Goal: Task Accomplishment & Management: Manage account settings

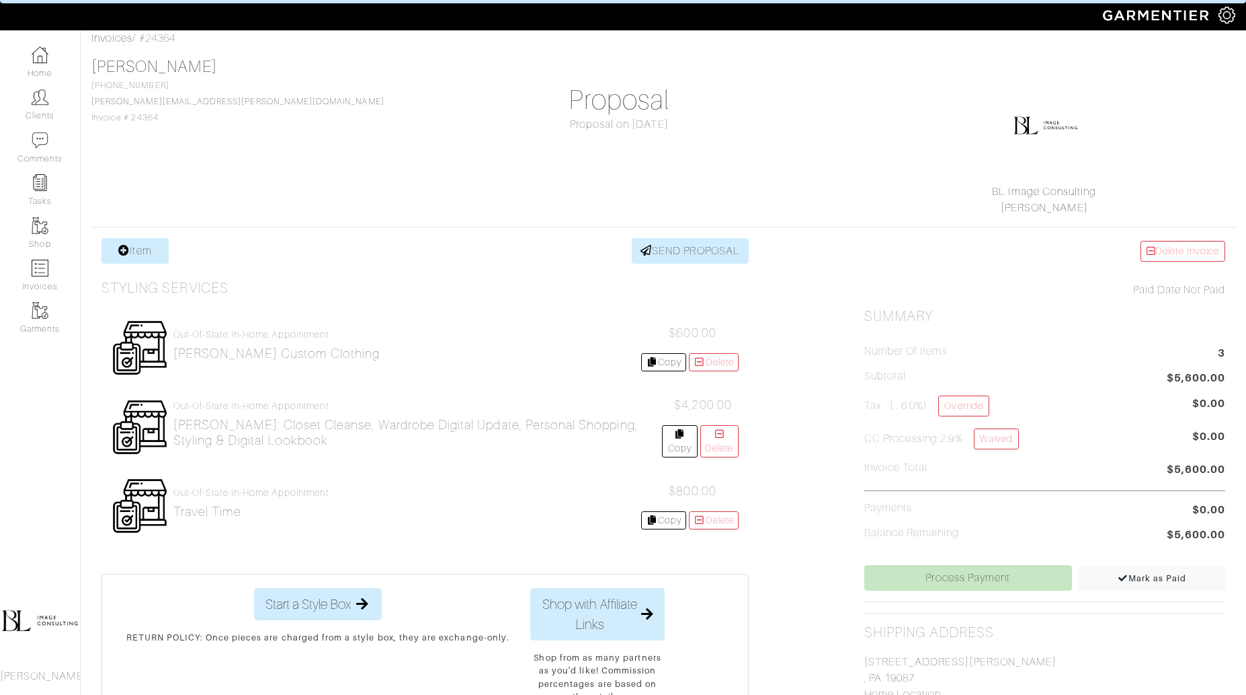
scroll to position [67, 0]
click at [29, 98] on link "Clients" at bounding box center [40, 104] width 80 height 42
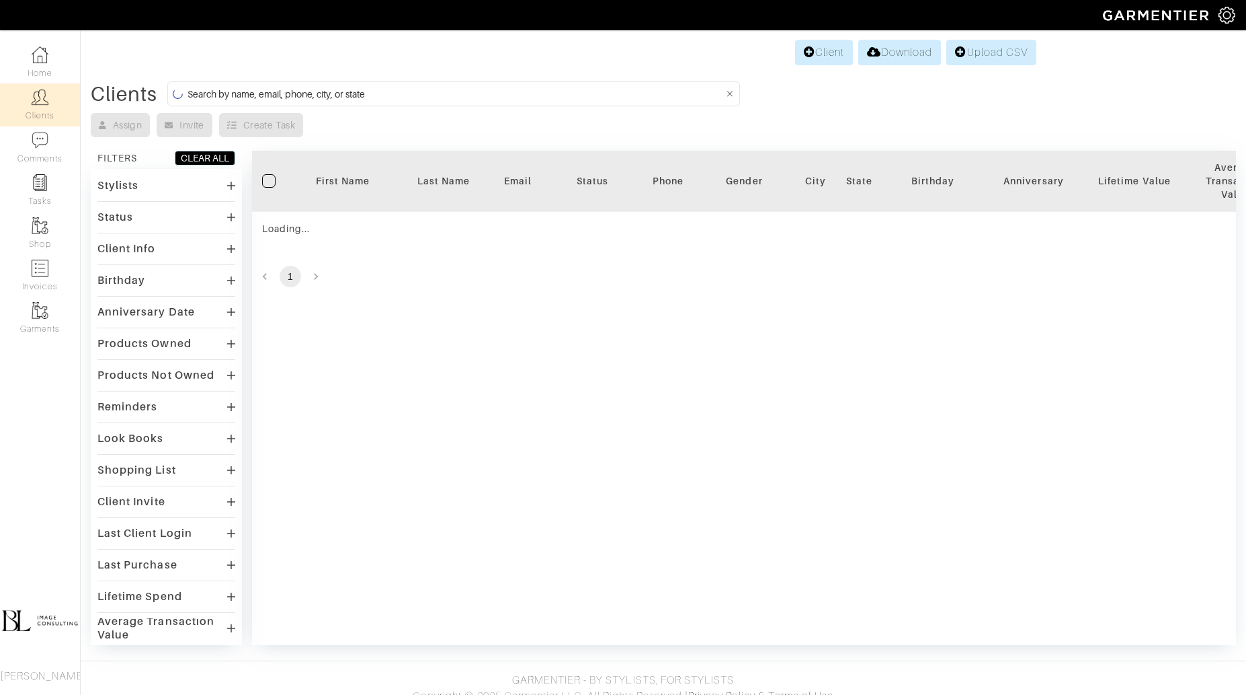
click at [325, 93] on input at bounding box center [456, 93] width 536 height 17
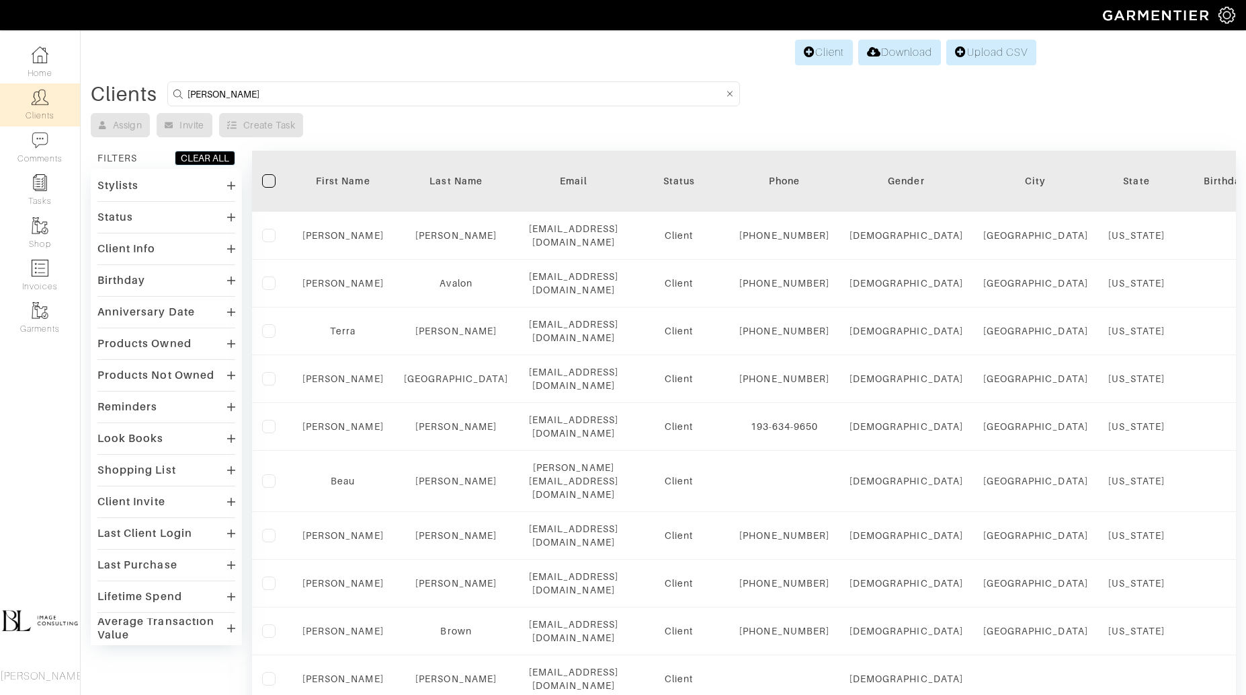
type input "miraj patel"
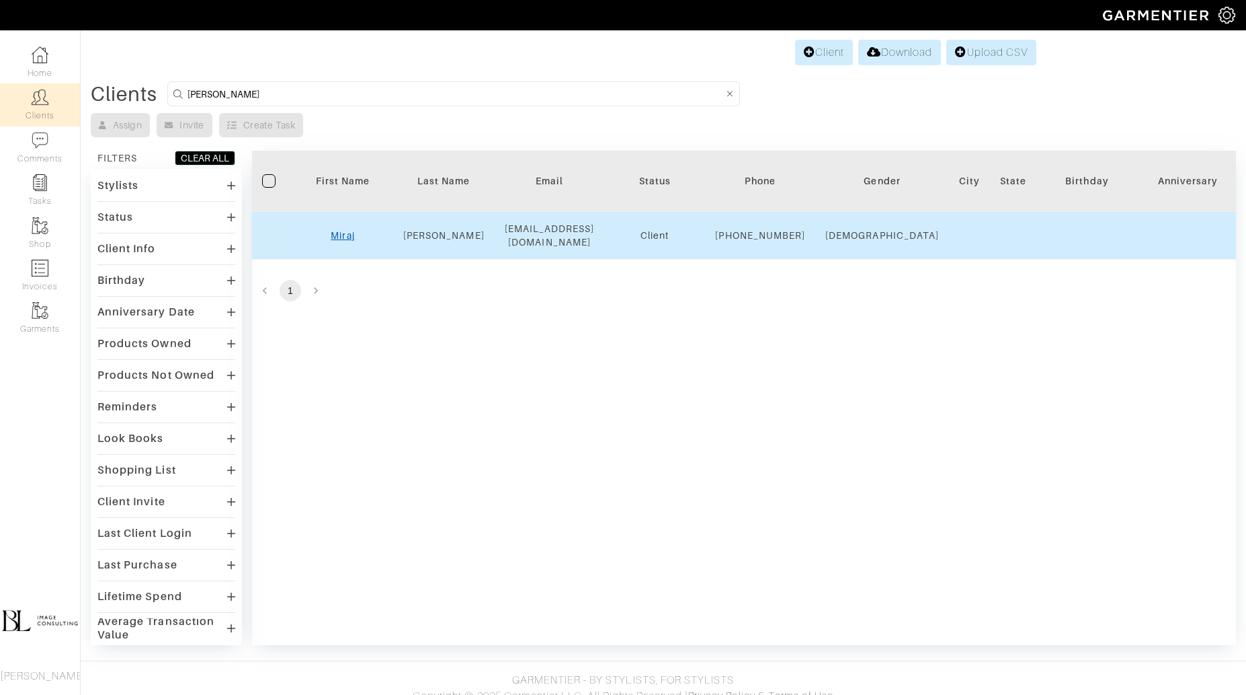
click at [339, 240] on link "Miraj" at bounding box center [343, 235] width 24 height 11
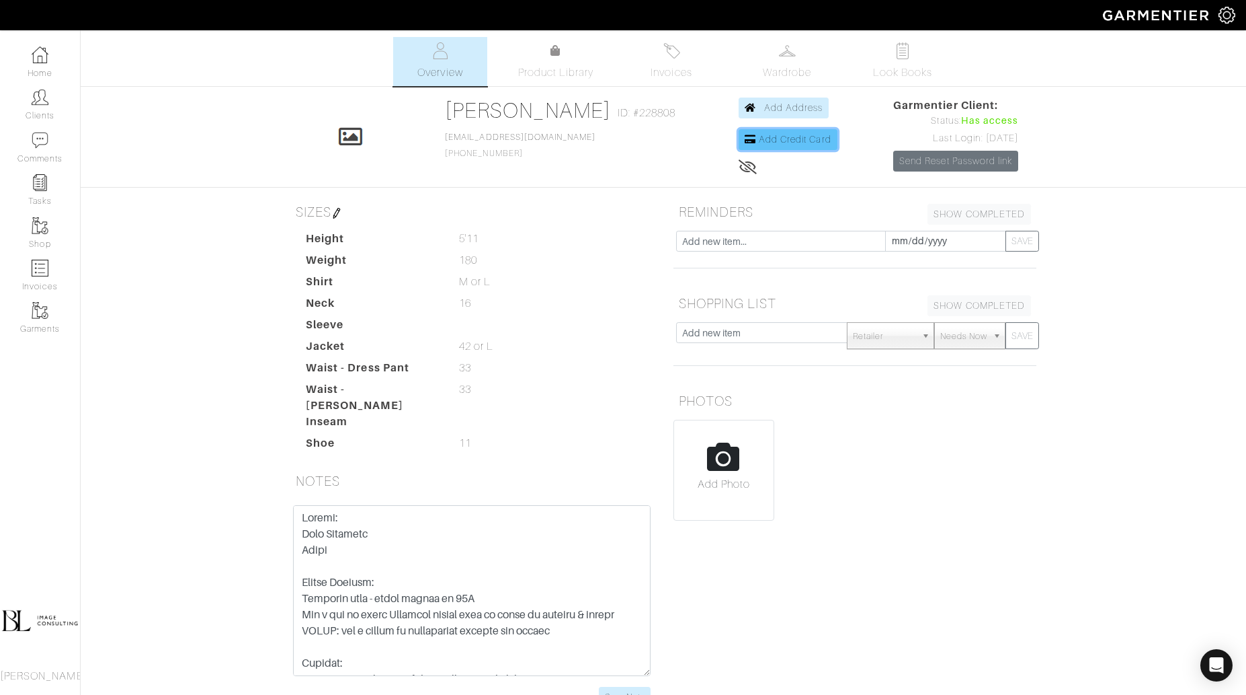
click at [785, 143] on span "Add Credit Card" at bounding box center [795, 139] width 73 height 11
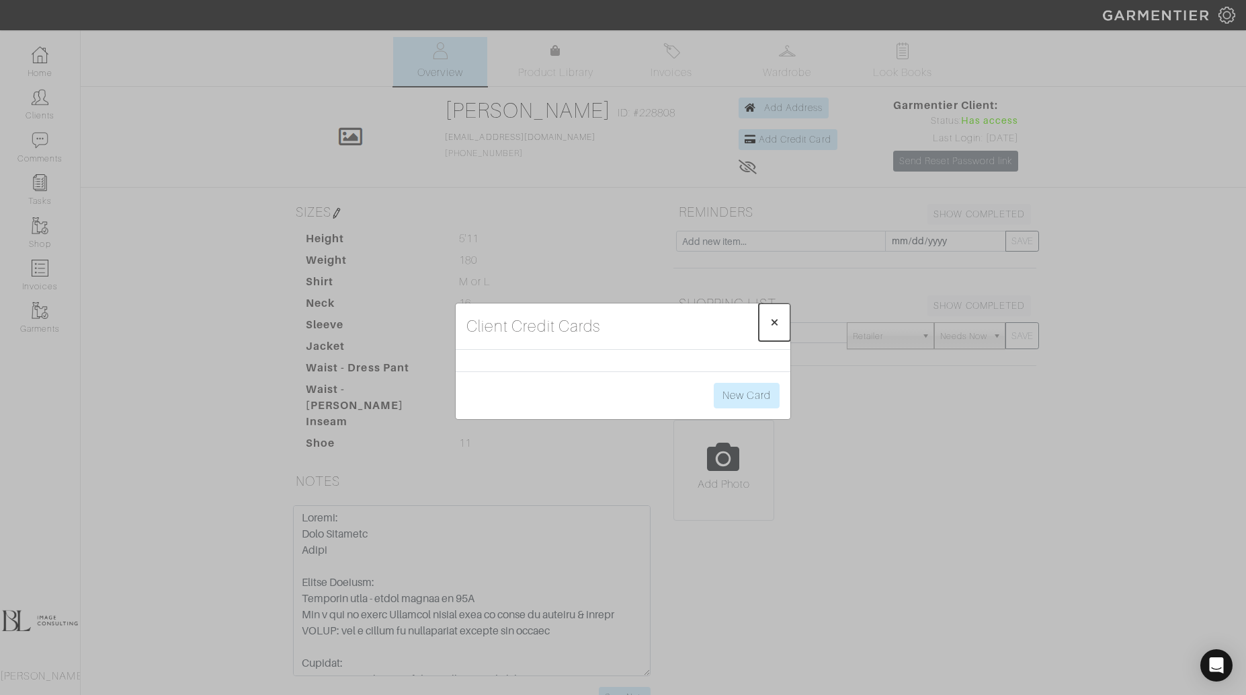
click at [774, 324] on span "×" at bounding box center [775, 322] width 10 height 18
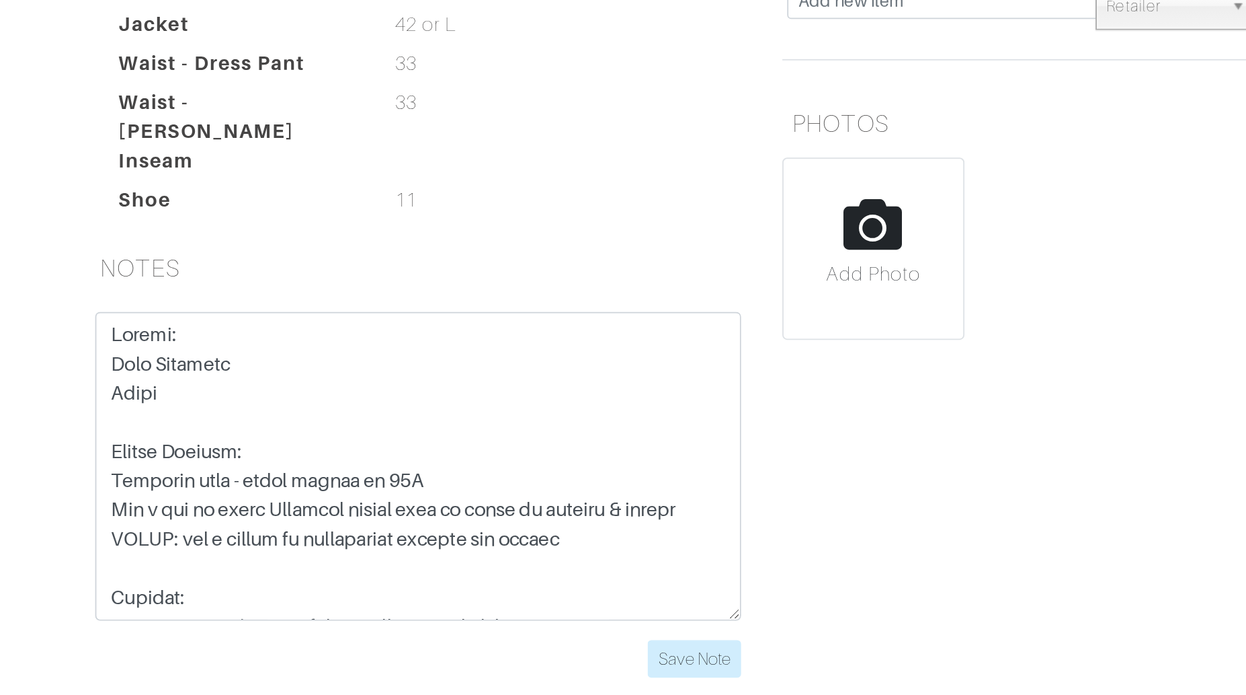
scroll to position [80, 0]
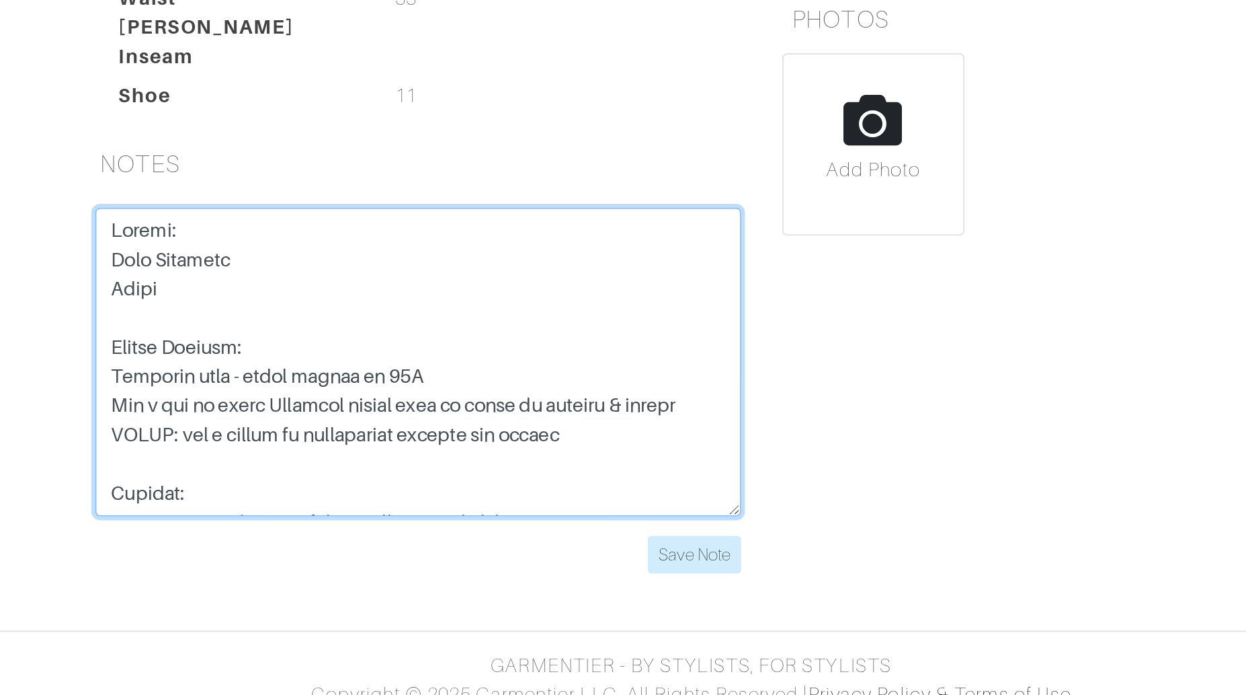
click at [459, 526] on textarea at bounding box center [472, 510] width 358 height 171
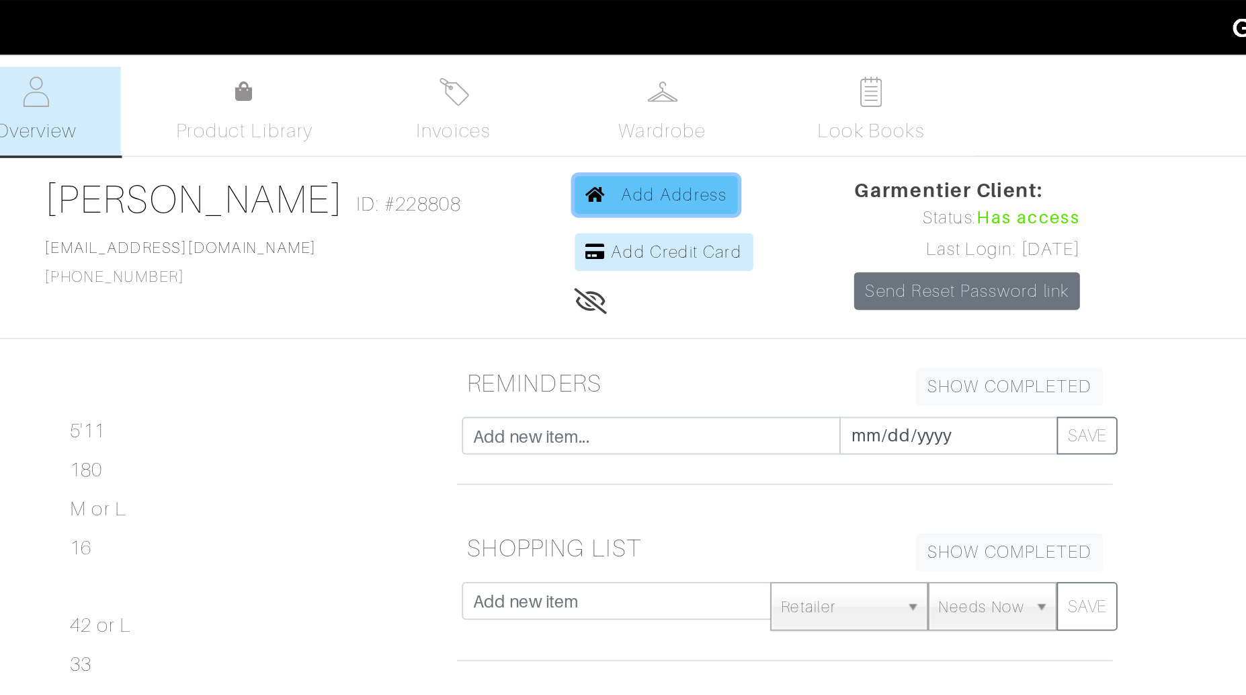
click at [777, 103] on span "Add Address" at bounding box center [793, 107] width 59 height 11
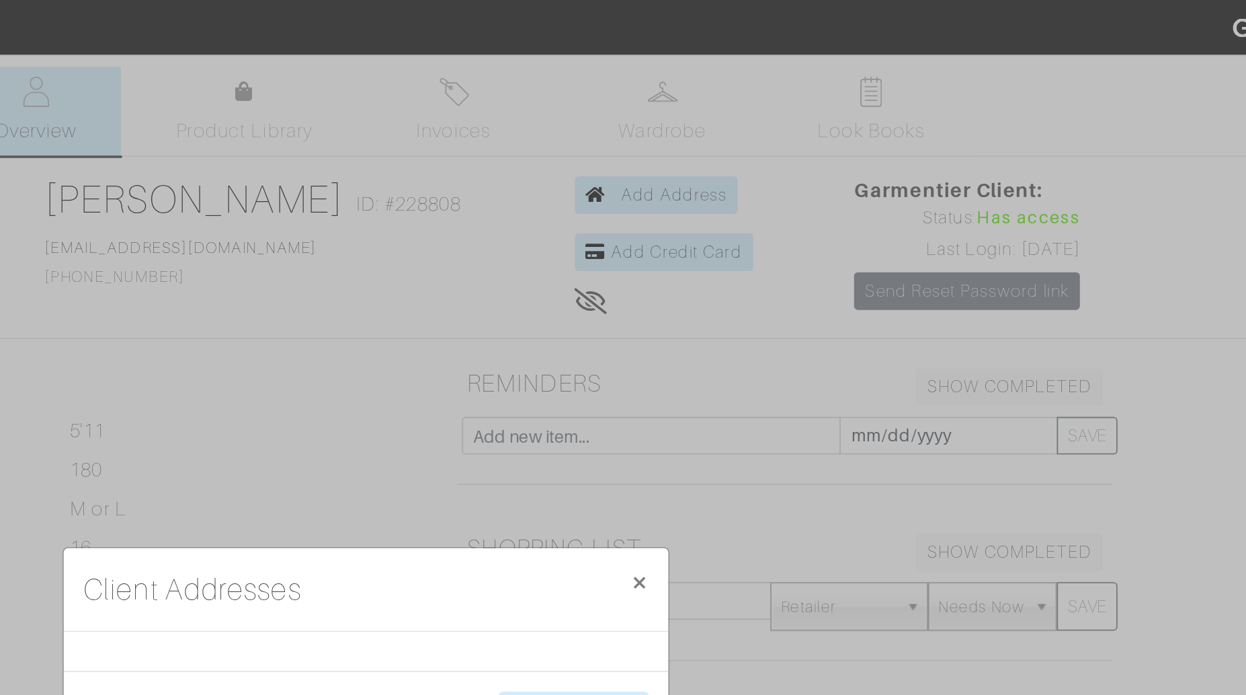
scroll to position [26, 0]
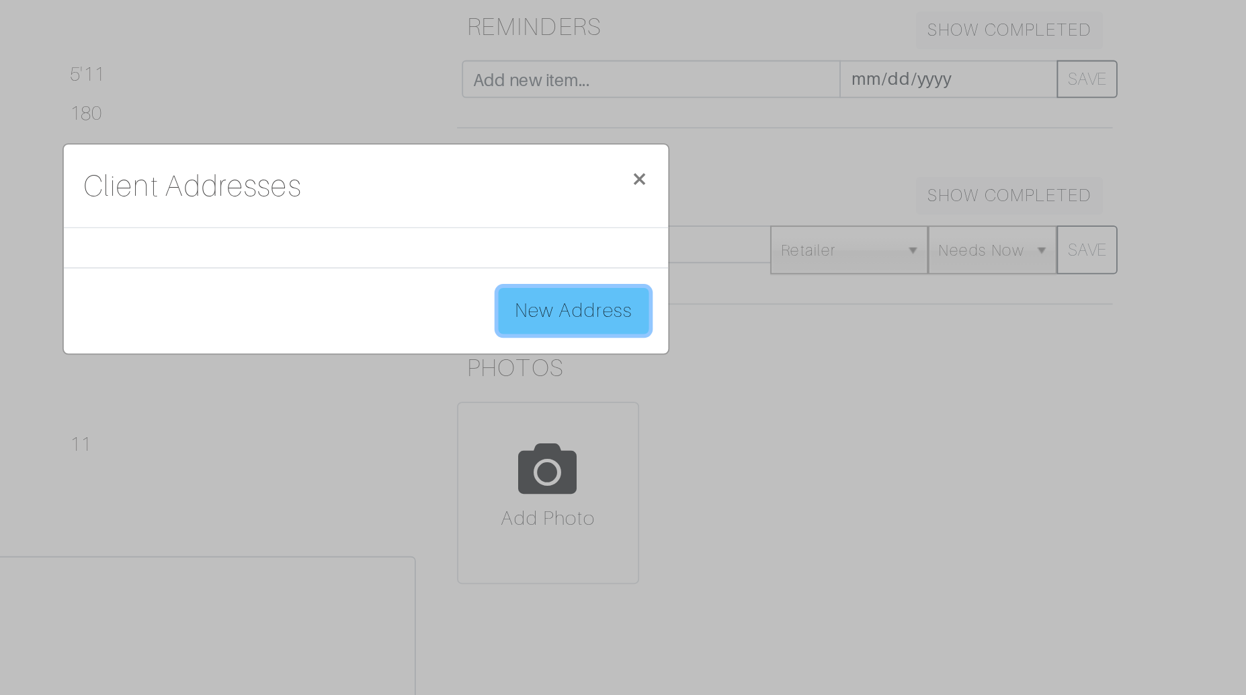
click at [742, 370] on link "New Address" at bounding box center [738, 369] width 83 height 26
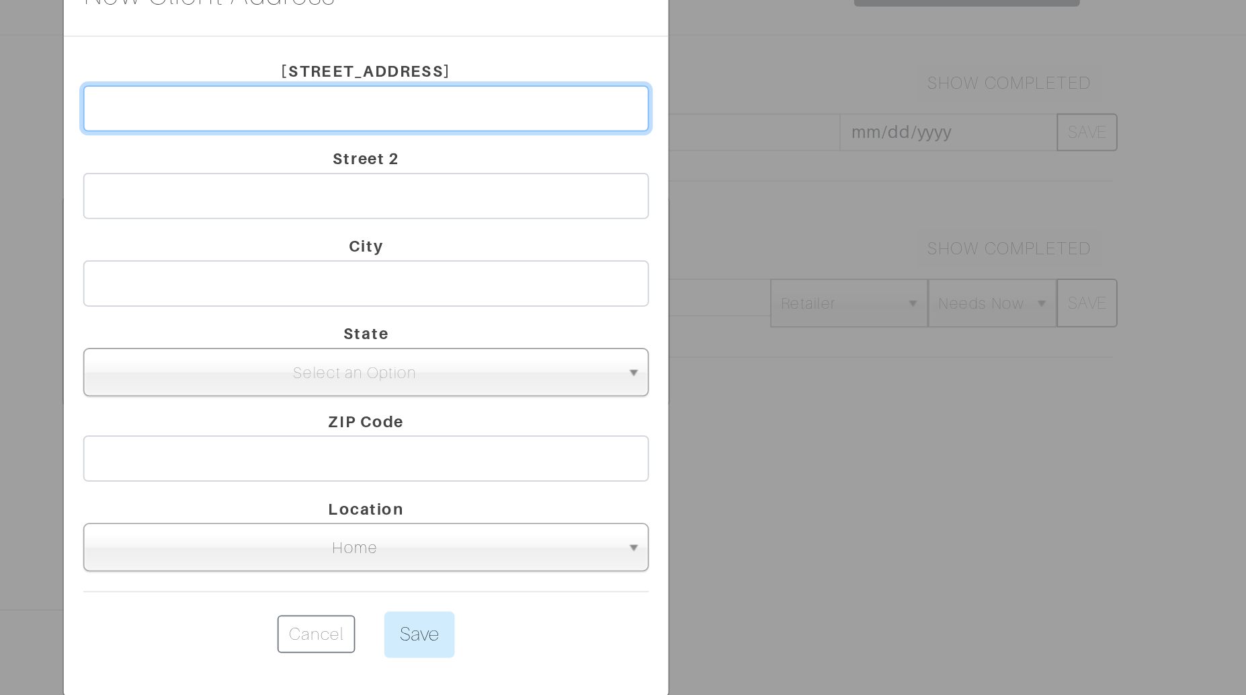
click at [645, 237] on input "text" at bounding box center [623, 228] width 313 height 26
paste input "[STREET_ADDRESS][PERSON_NAME]"
drag, startPoint x: 557, startPoint y: 227, endPoint x: 568, endPoint y: 228, distance: 10.8
click at [568, 228] on input "[STREET_ADDRESS][PERSON_NAME]" at bounding box center [623, 228] width 313 height 26
type input "[STREET_ADDRESS][PERSON_NAME]"
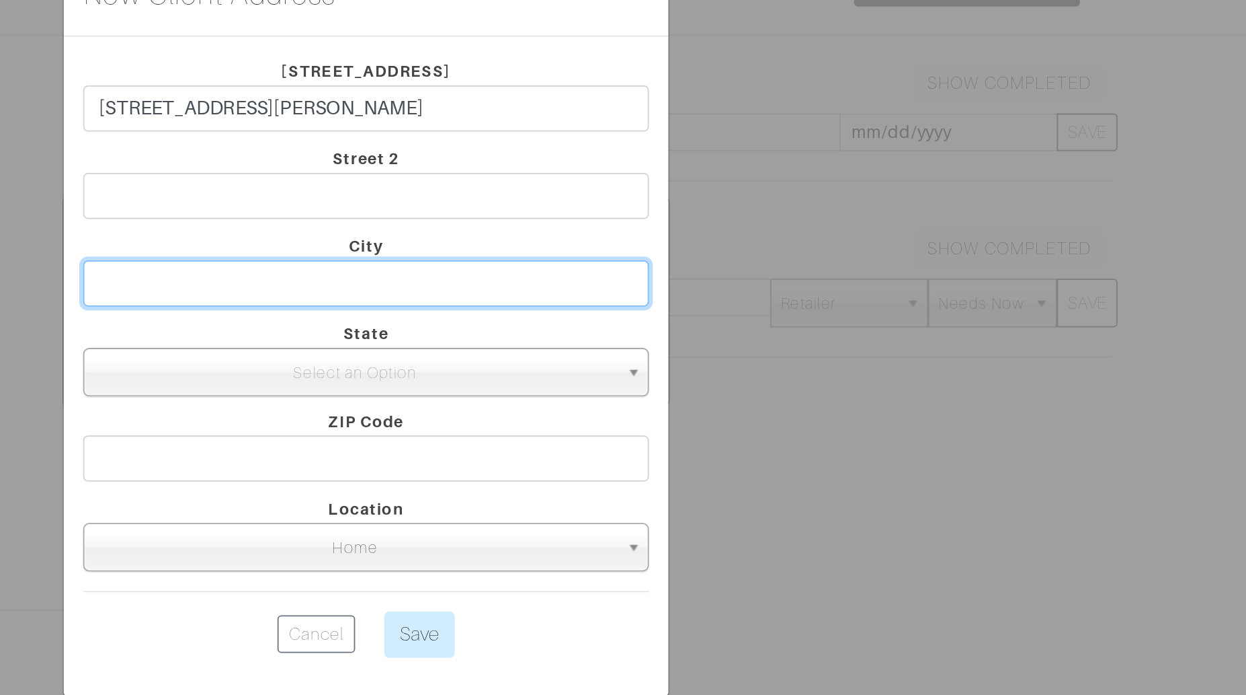
click at [593, 327] on input "text" at bounding box center [623, 325] width 313 height 26
paste input "NY"
type input "NY"
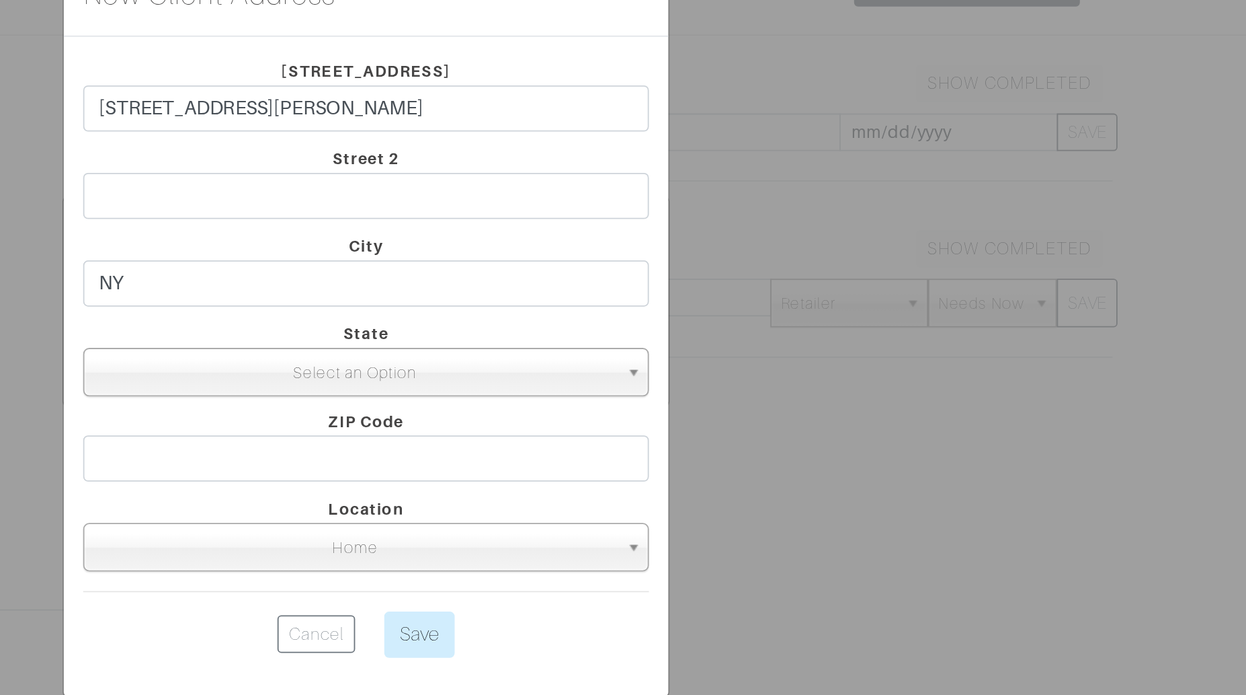
click at [672, 370] on span "Select an Option" at bounding box center [617, 374] width 289 height 27
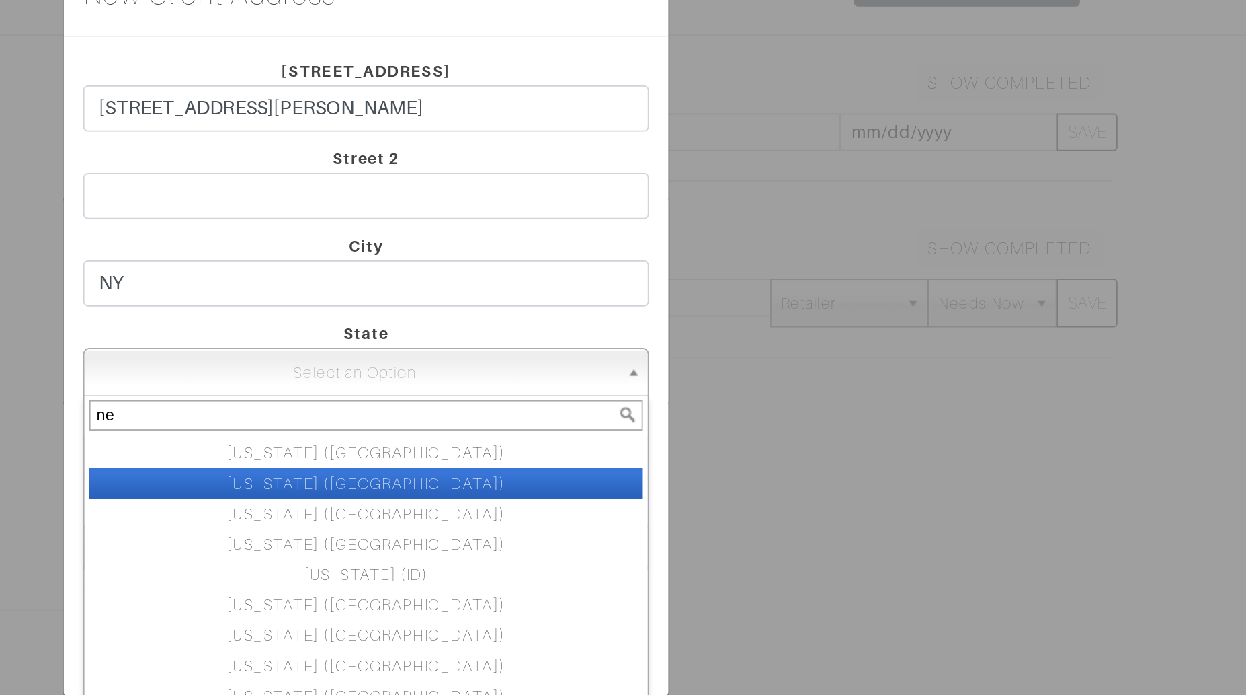
scroll to position [0, 0]
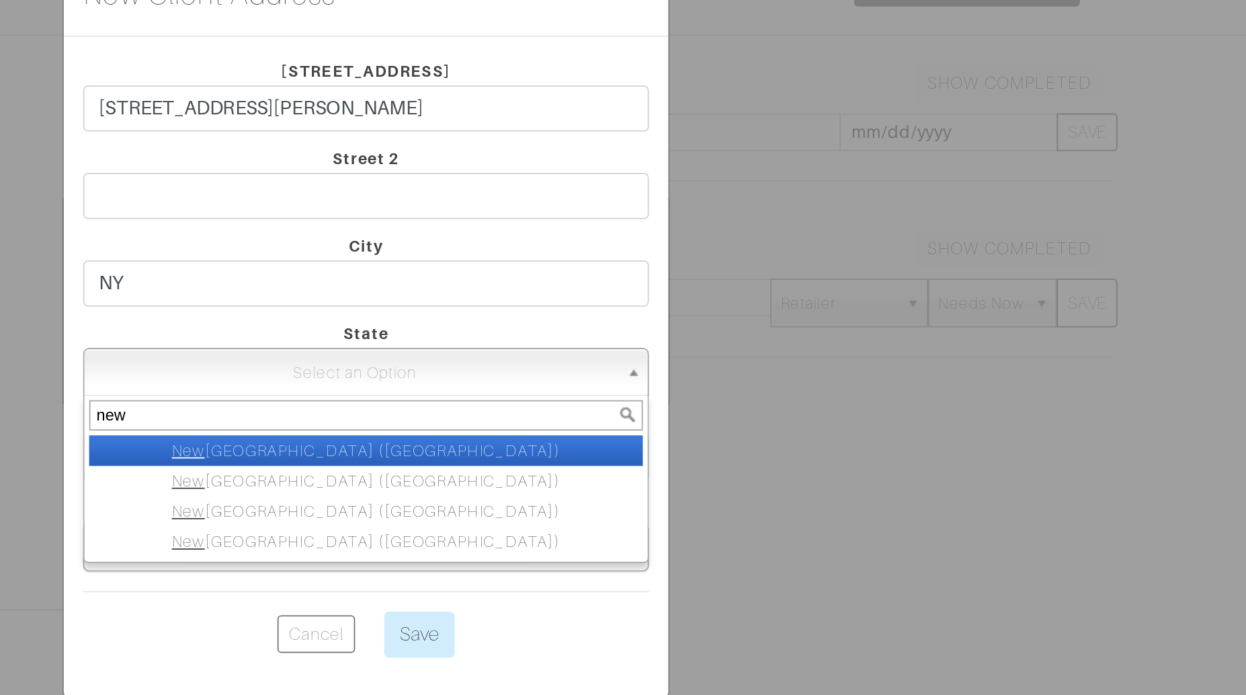
type input "new"
click at [682, 419] on li "[GEOGRAPHIC_DATA] ([GEOGRAPHIC_DATA])" at bounding box center [623, 417] width 307 height 17
select select "2"
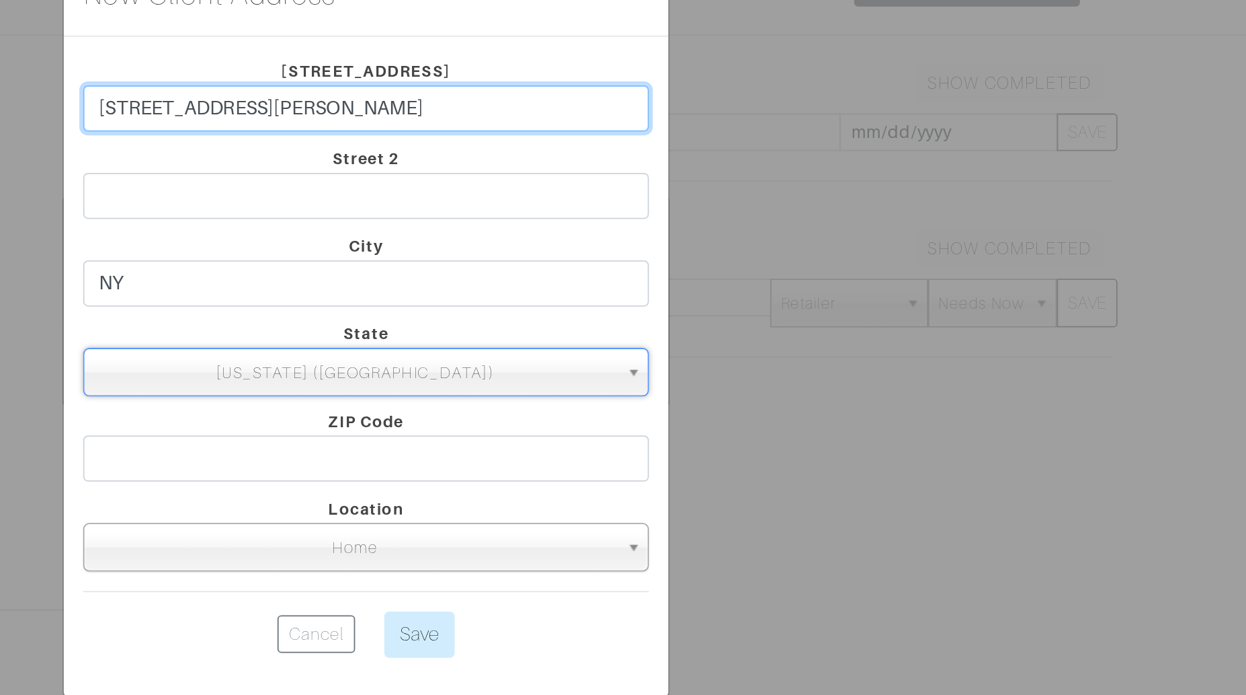
click at [609, 224] on input "[STREET_ADDRESS][PERSON_NAME]" at bounding box center [623, 228] width 313 height 26
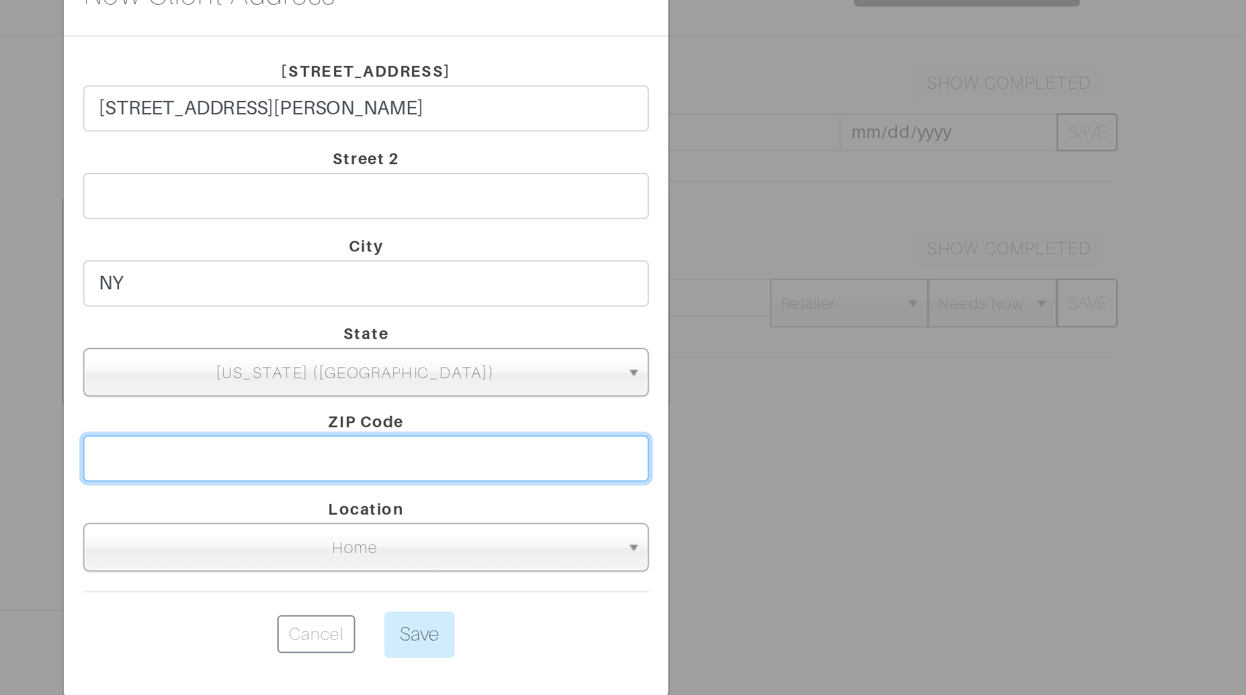
click at [658, 419] on input "text" at bounding box center [623, 422] width 313 height 26
paste input "10014"
type input "10014"
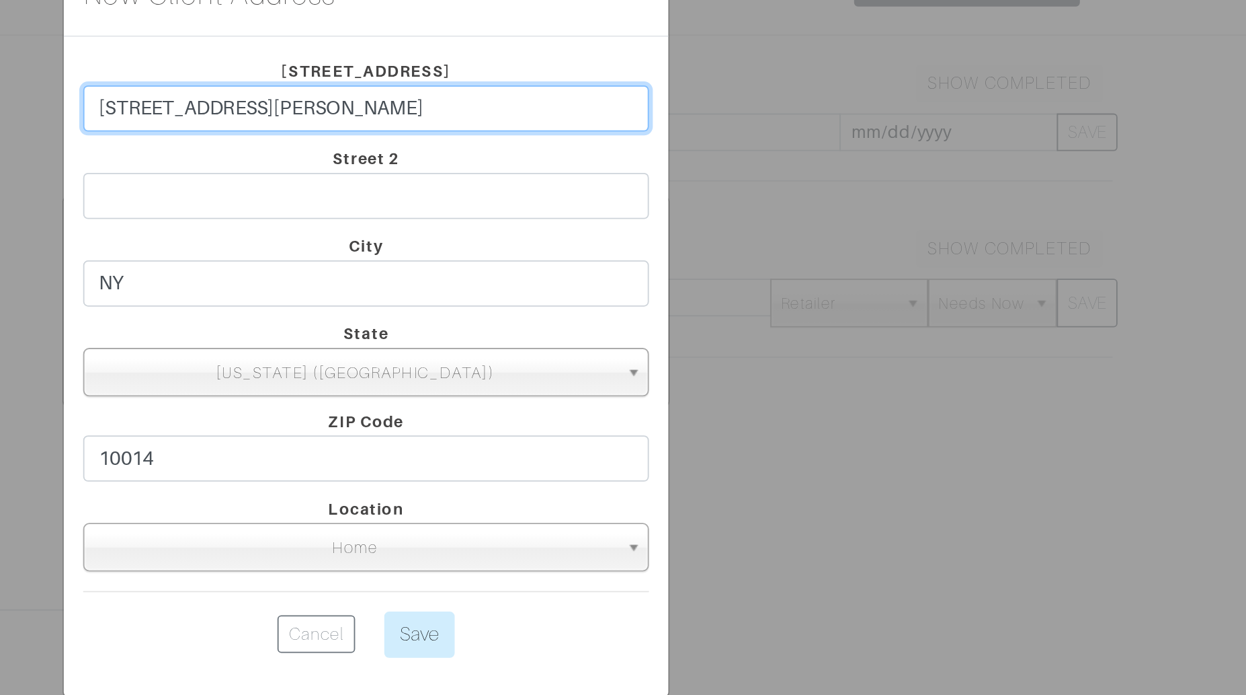
drag, startPoint x: 556, startPoint y: 229, endPoint x: 697, endPoint y: 227, distance: 140.5
click at [697, 227] on input "[STREET_ADDRESS][PERSON_NAME]" at bounding box center [623, 228] width 313 height 26
type input "[STREET_ADDRESS][PERSON_NAME]"
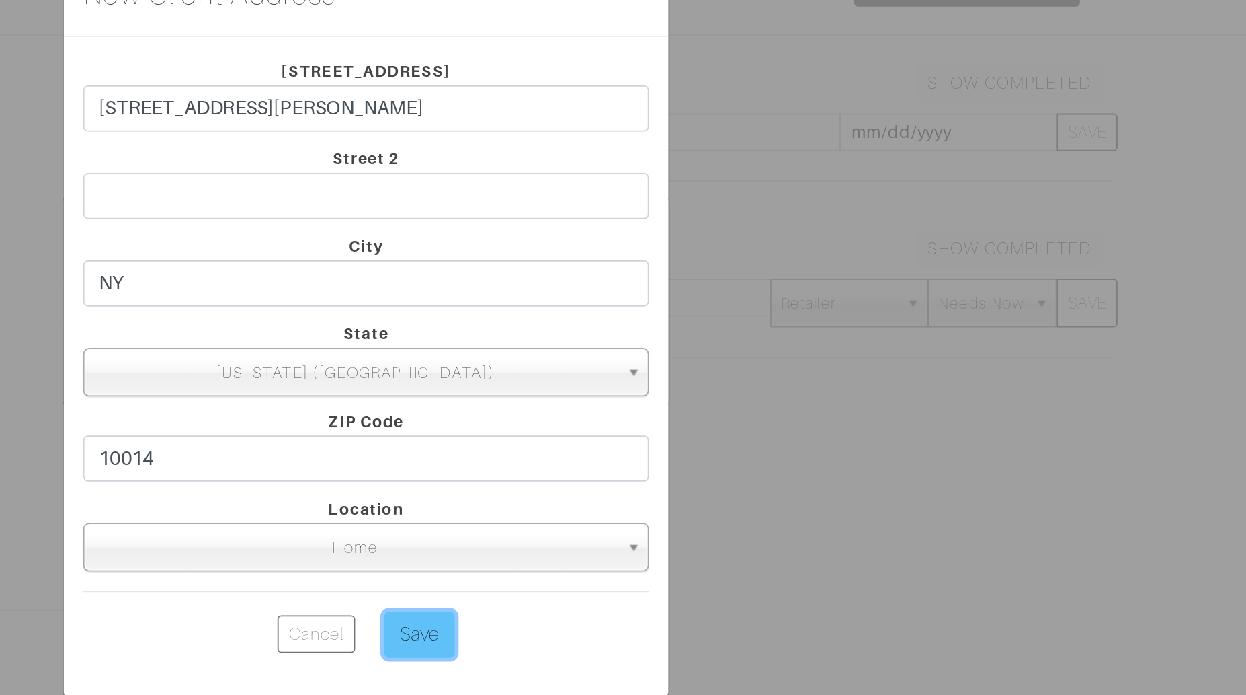
click at [653, 517] on input "Save" at bounding box center [652, 519] width 39 height 26
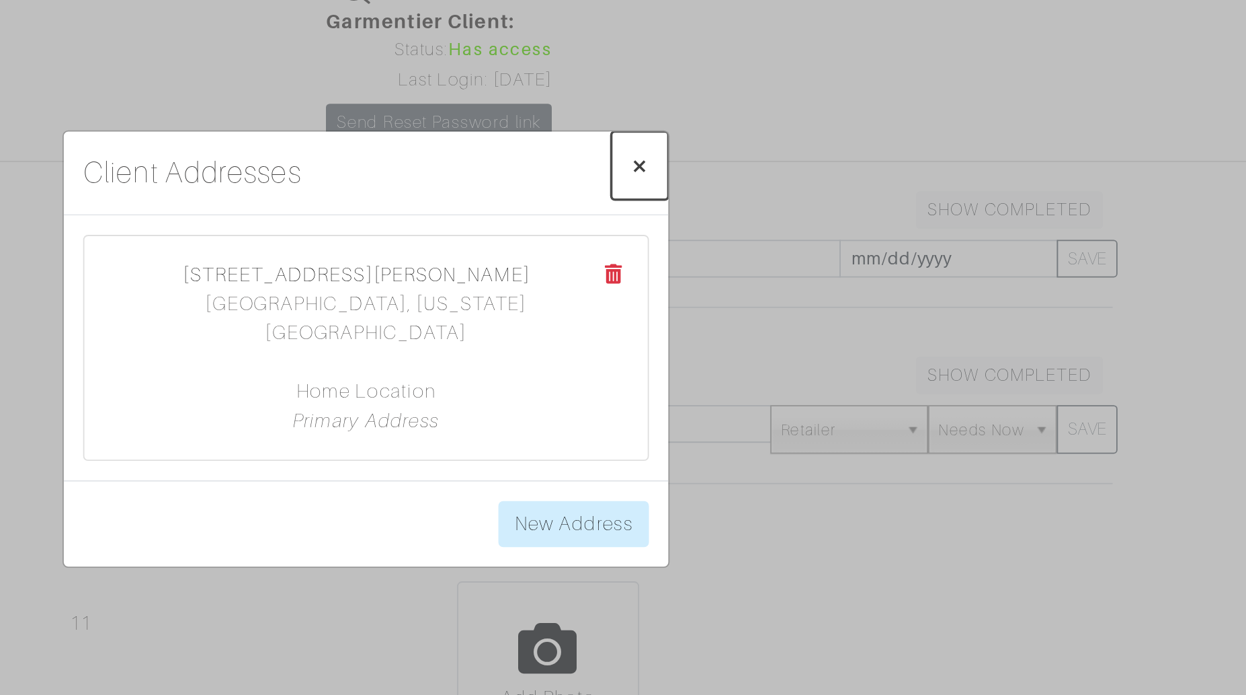
click at [777, 268] on span "×" at bounding box center [775, 259] width 10 height 18
